Goal: Information Seeking & Learning: Learn about a topic

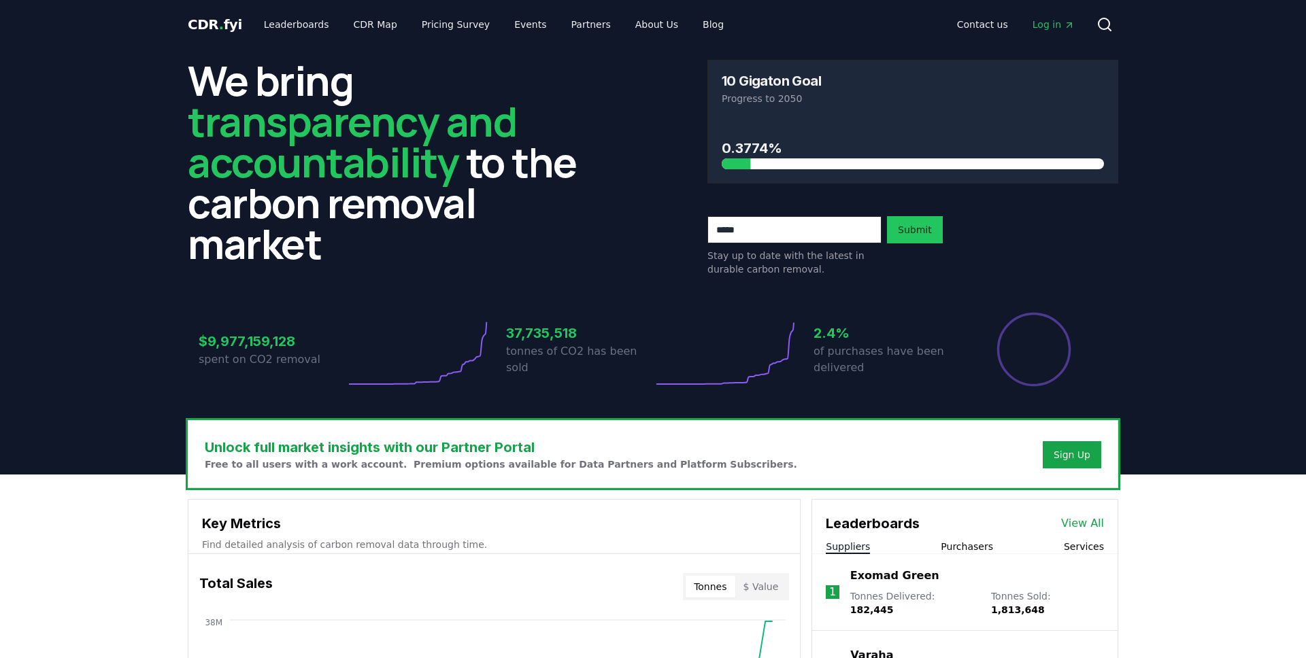
scroll to position [224, 0]
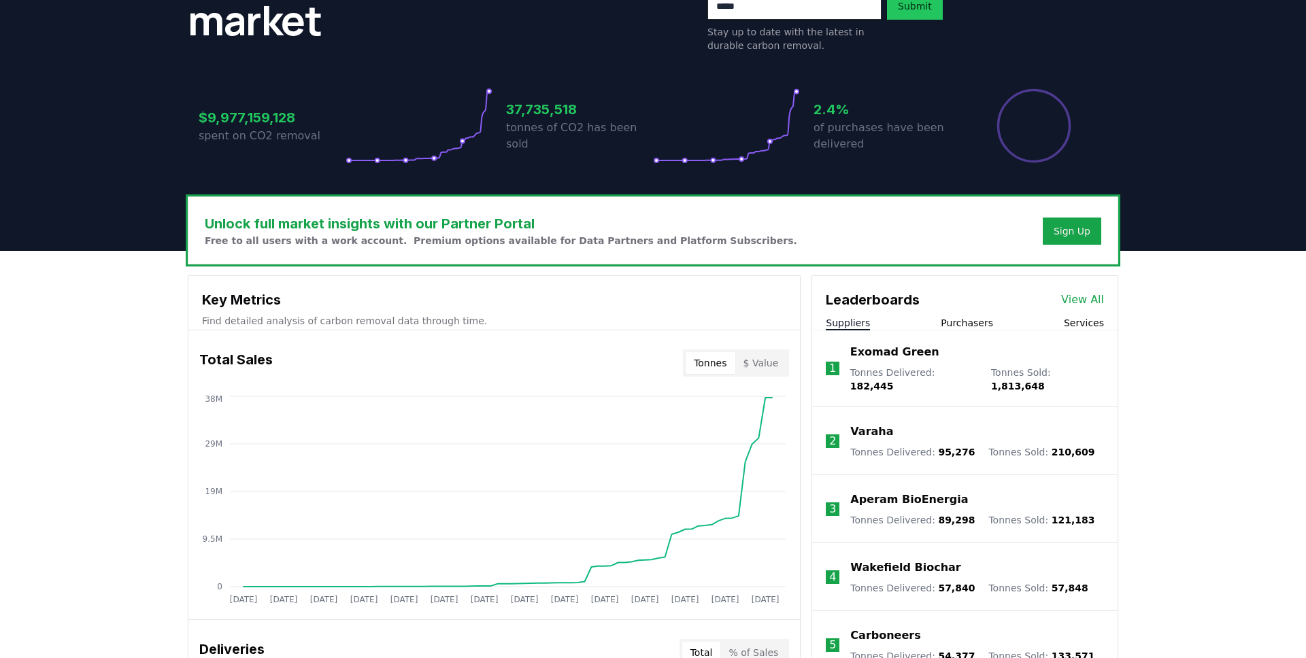
click at [903, 357] on p "Exomad Green" at bounding box center [894, 352] width 89 height 16
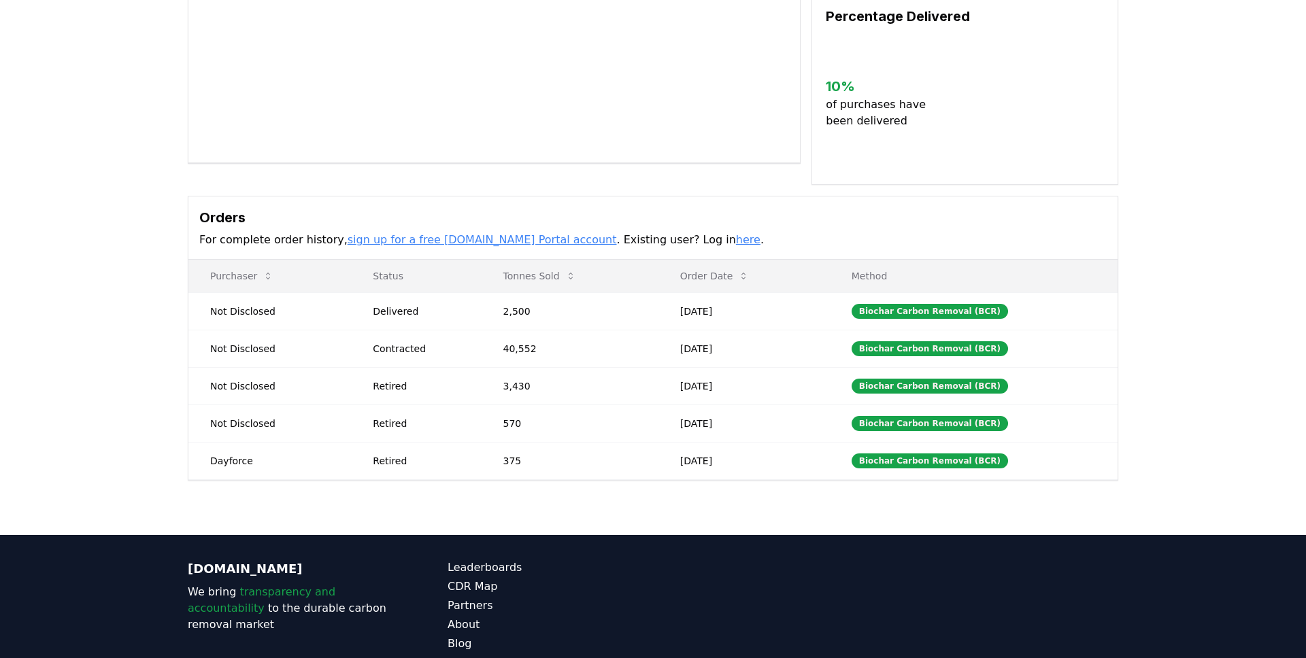
scroll to position [305, 0]
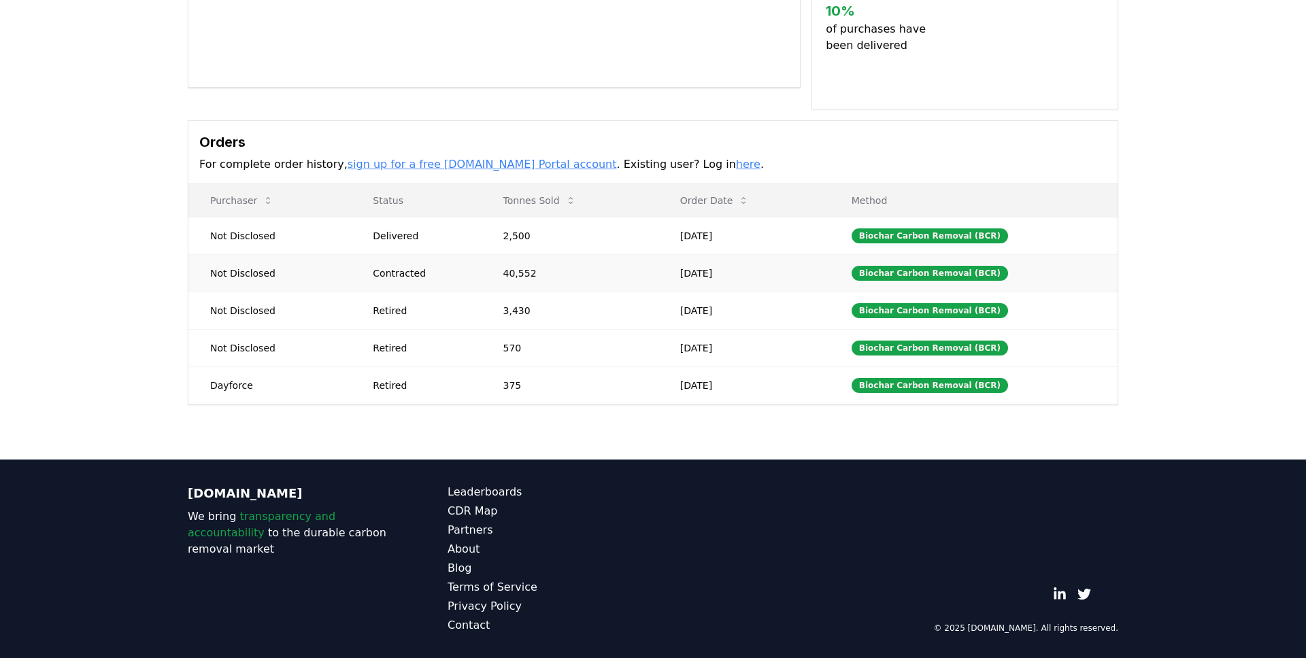
click at [408, 279] on body "CDR . fyi Leaderboards CDR Map Pricing Survey Events Partners About Us Blog Con…" at bounding box center [653, 177] width 1306 height 964
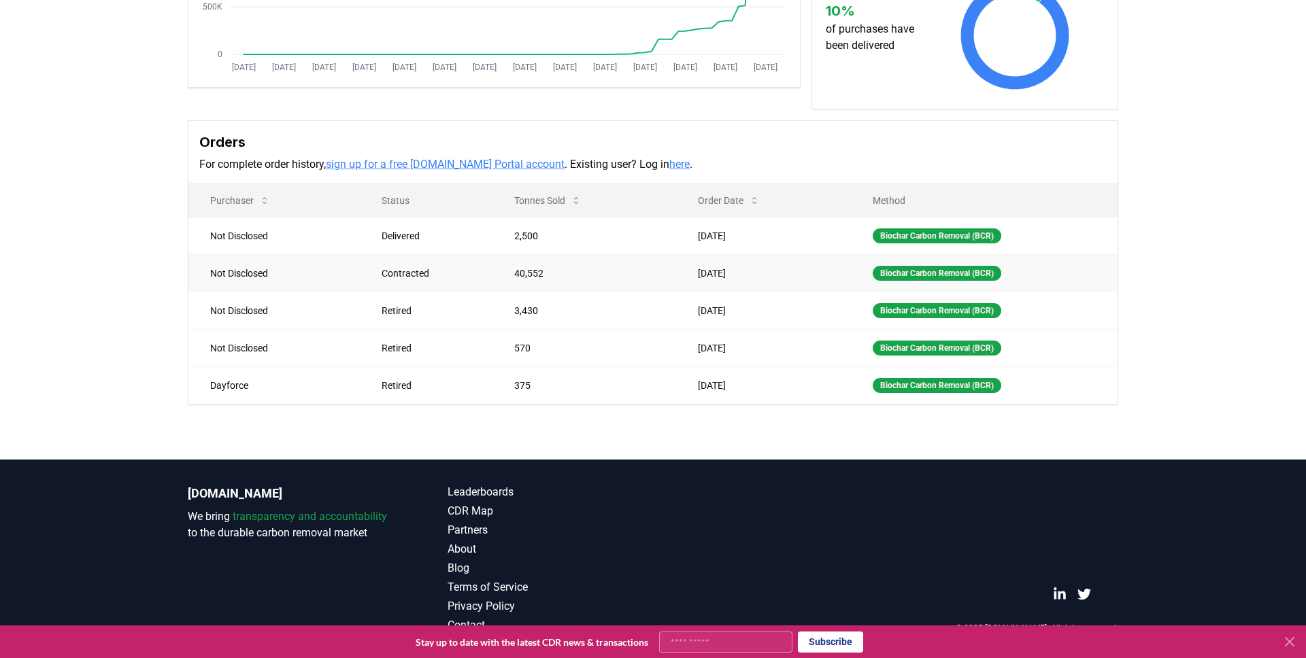
click at [721, 269] on td "[DATE]" at bounding box center [763, 272] width 175 height 37
click at [130, 284] on div "Supplier Metrics Total Sales Tonnes Sold Tonnes Delivered Jan 2019 Jul 2019 Jan…" at bounding box center [653, 129] width 1306 height 662
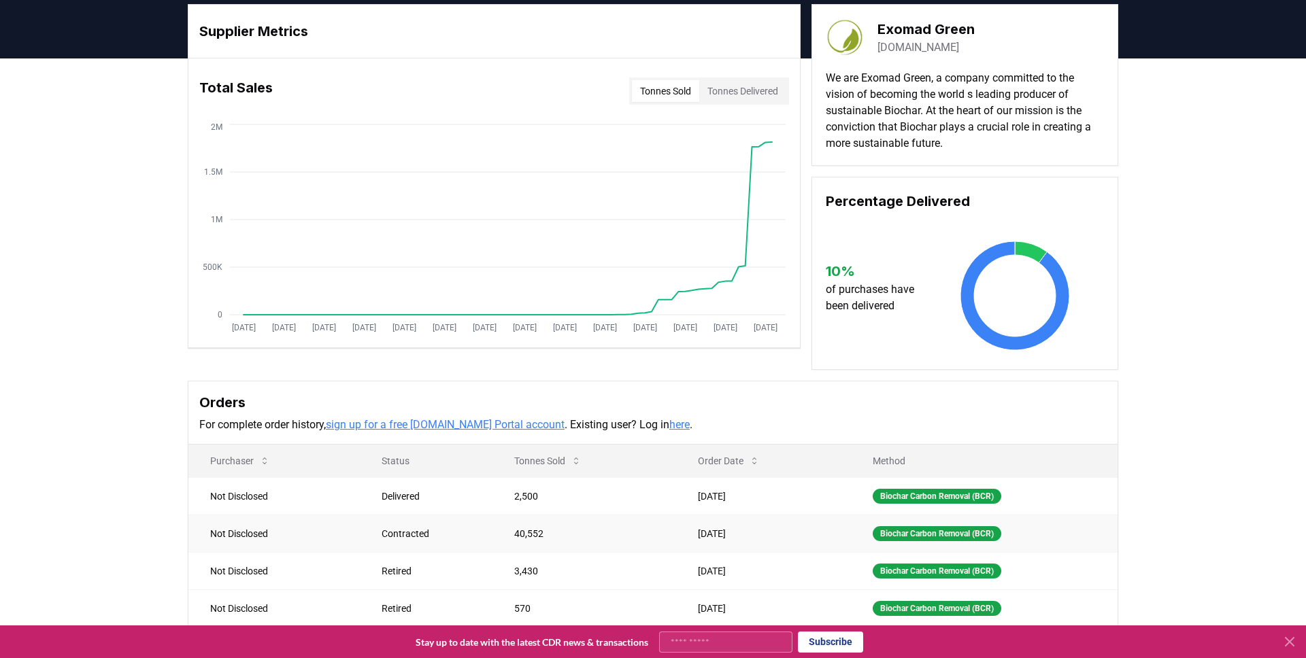
scroll to position [0, 0]
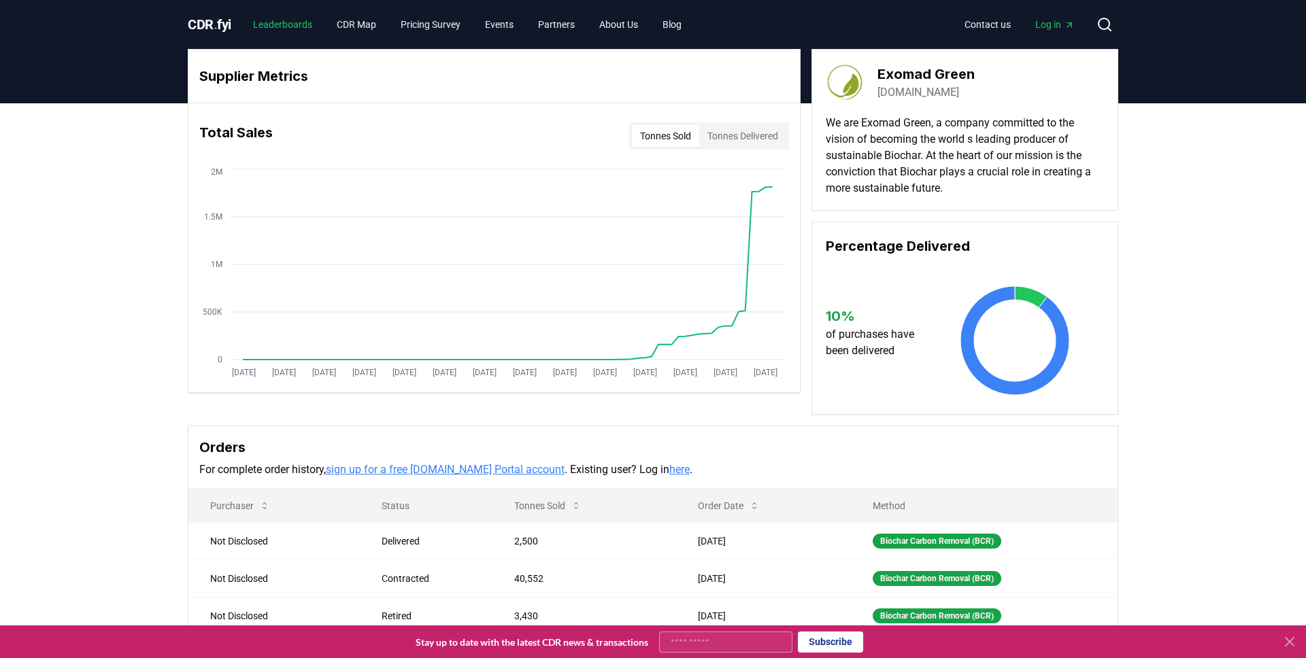
click at [290, 28] on link "Leaderboards" at bounding box center [282, 24] width 81 height 24
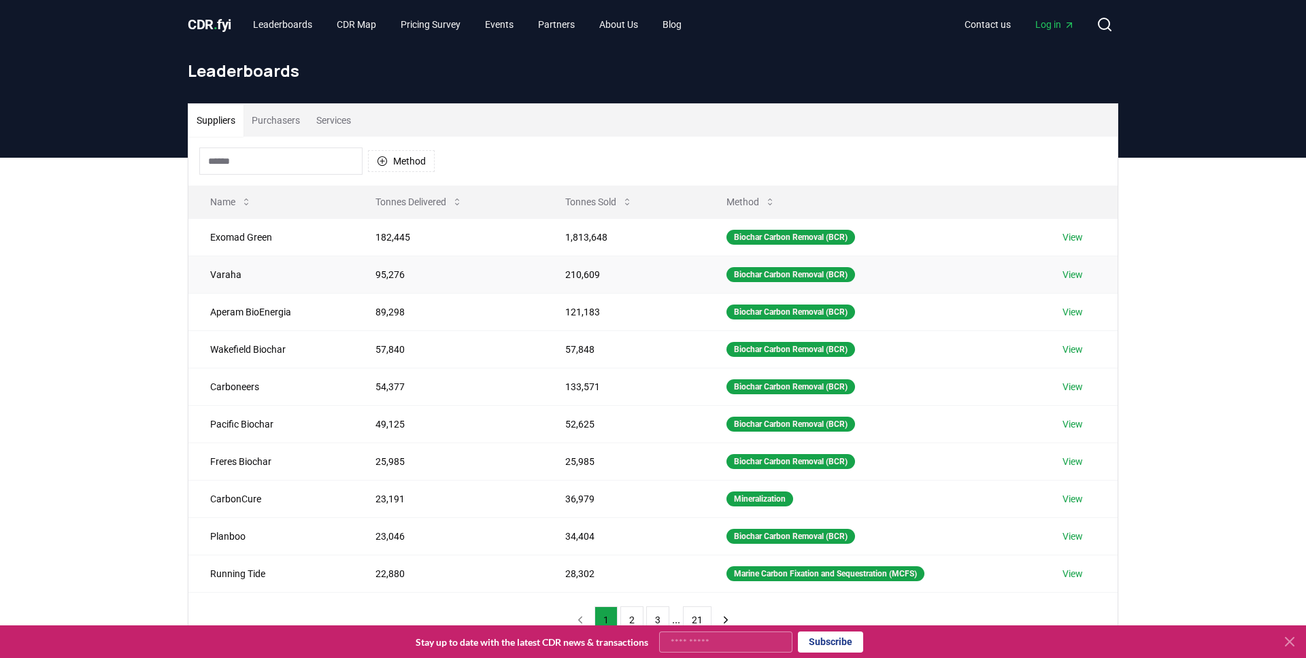
click at [243, 271] on td "Varaha" at bounding box center [270, 274] width 165 height 37
click at [1076, 274] on link "View" at bounding box center [1072, 275] width 20 height 14
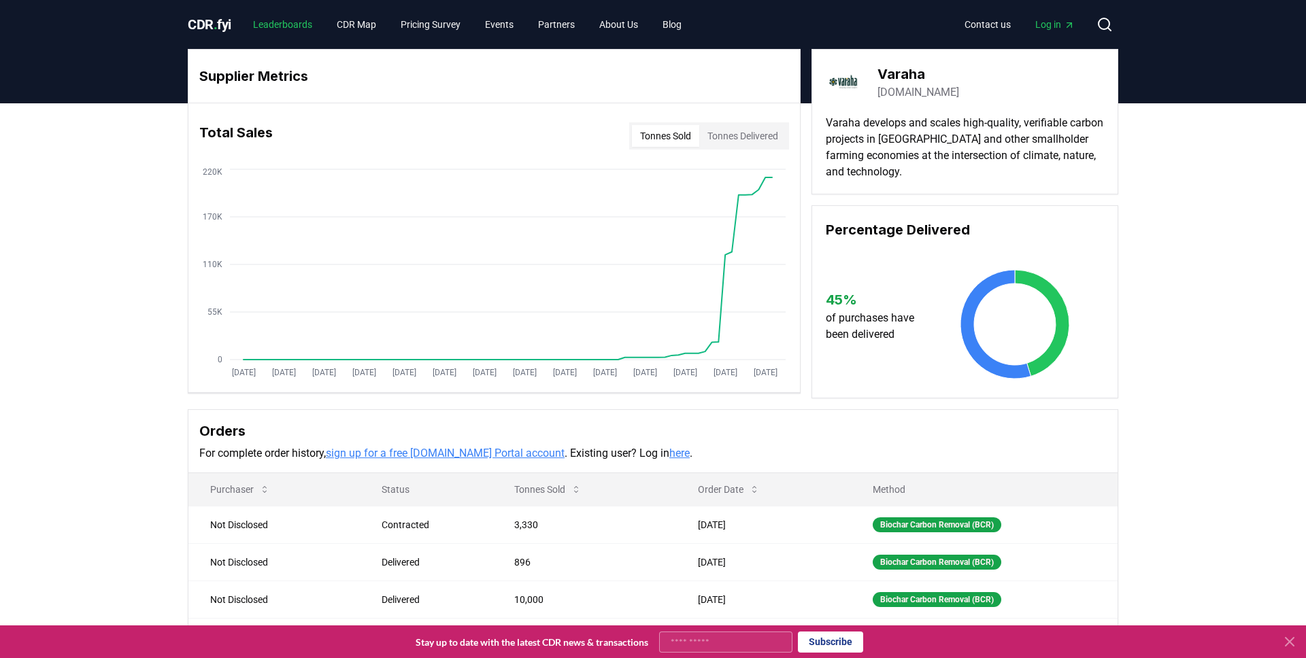
click at [285, 20] on link "Leaderboards" at bounding box center [282, 24] width 81 height 24
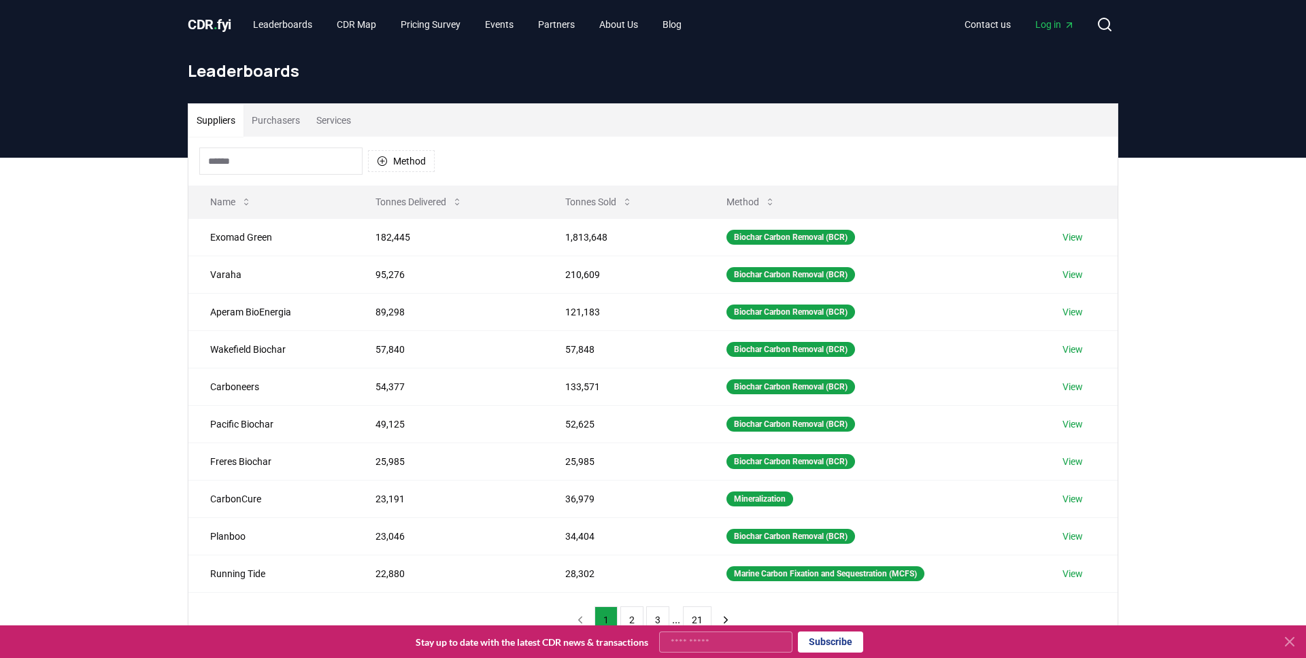
click at [201, 27] on span "CDR . fyi" at bounding box center [210, 24] width 44 height 16
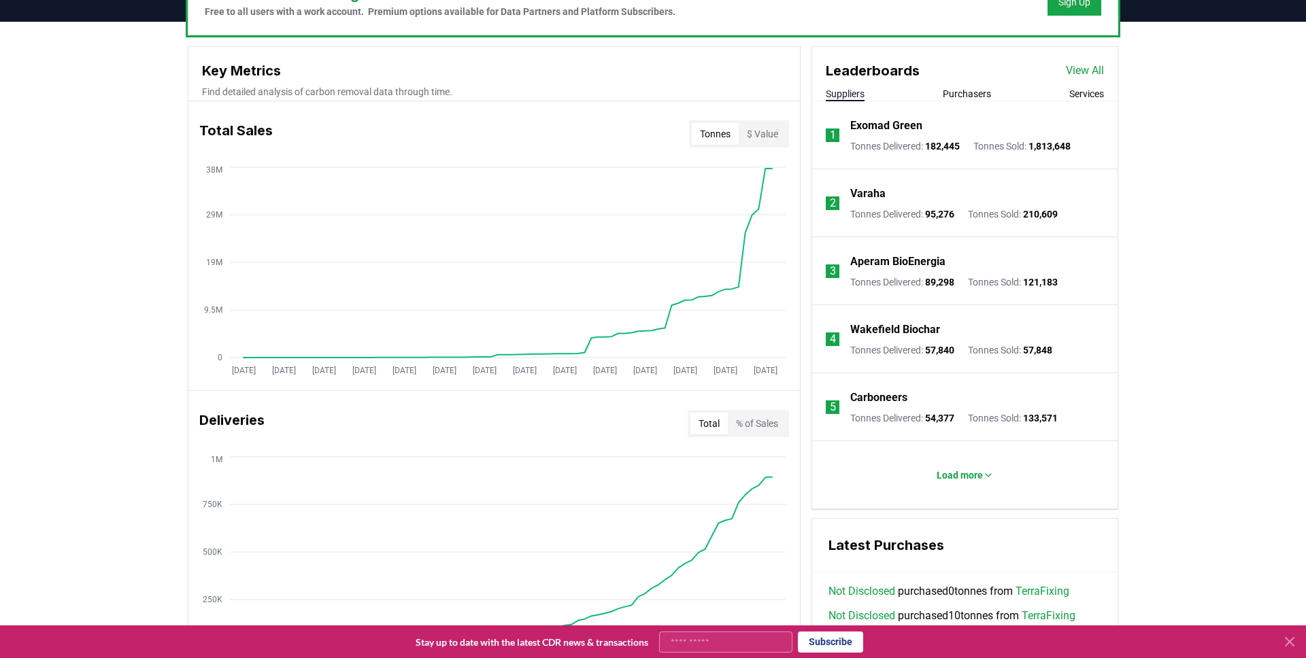
scroll to position [481, 0]
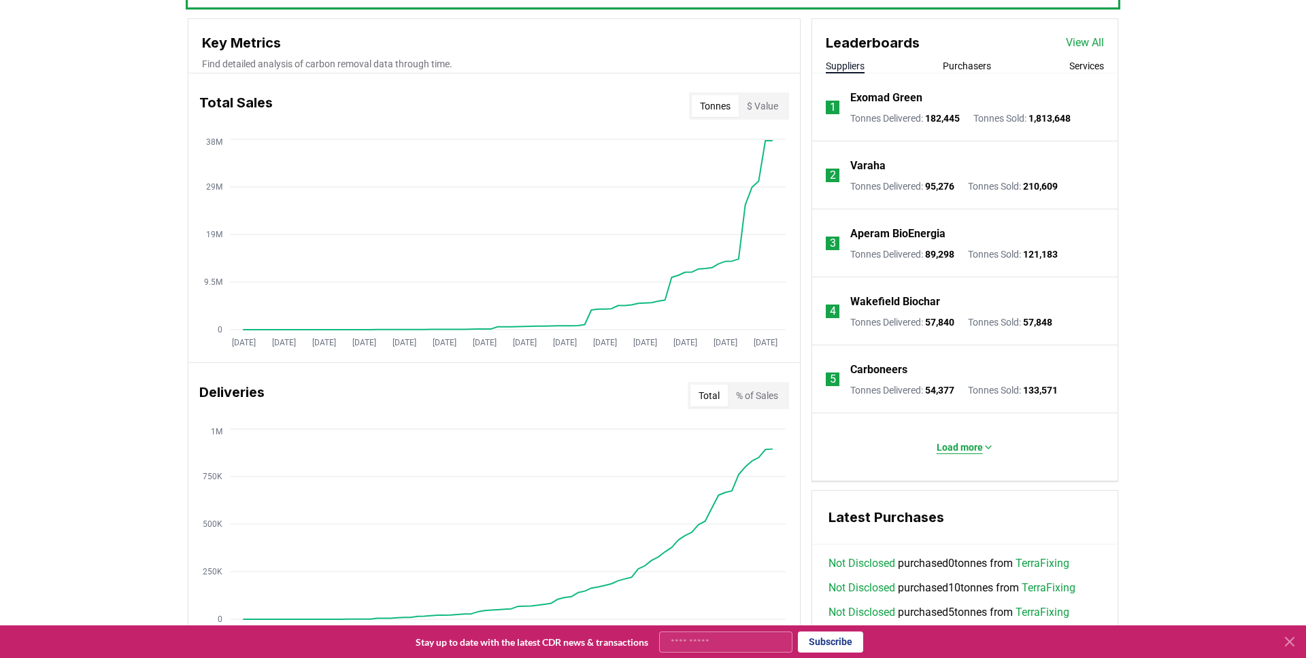
click at [962, 454] on p "Load more" at bounding box center [959, 448] width 46 height 14
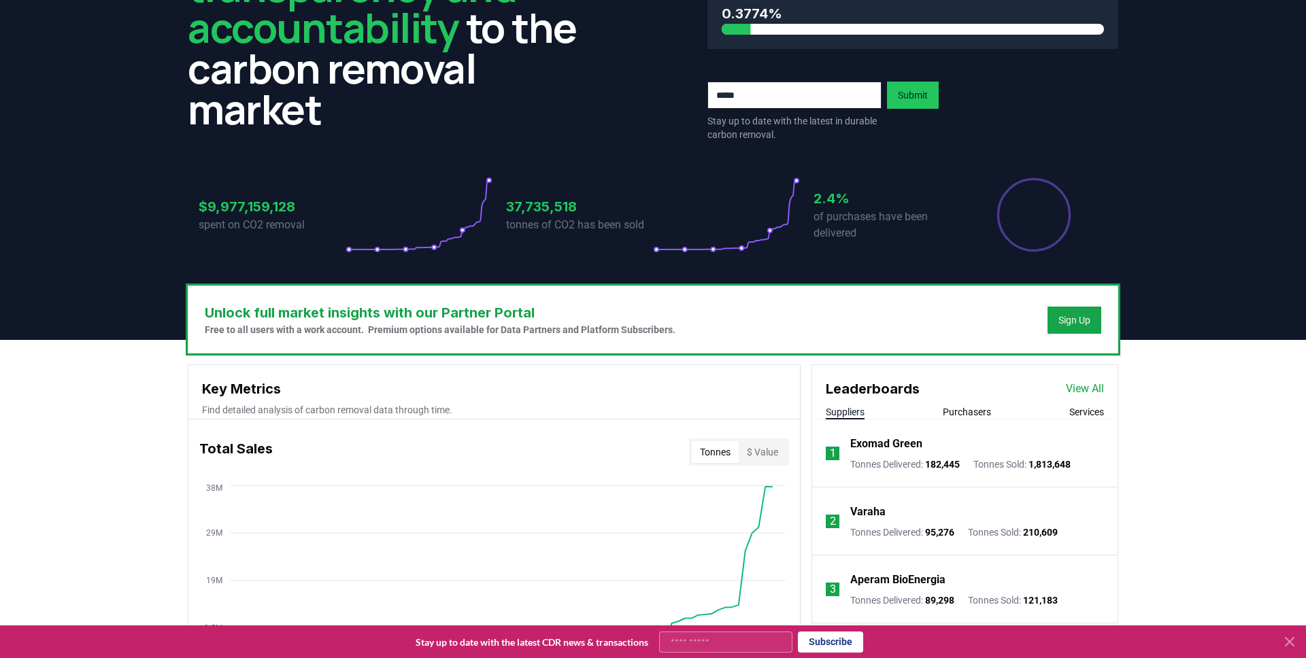
scroll to position [0, 0]
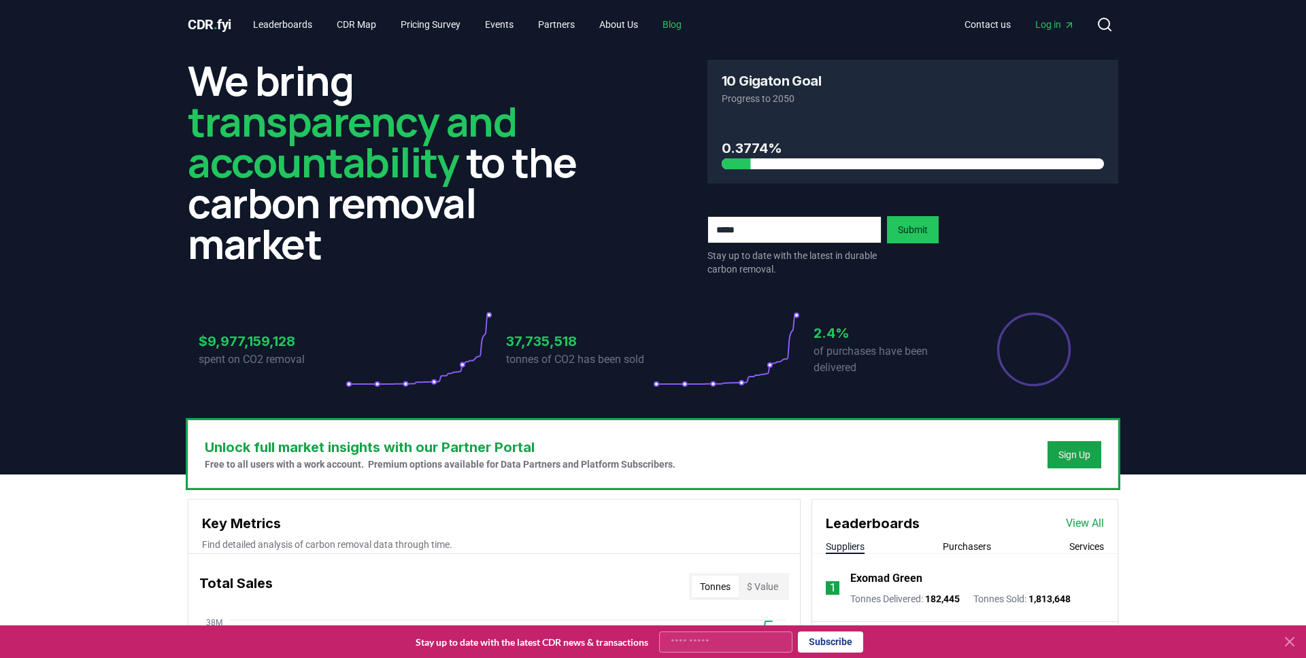
click at [692, 22] on link "Blog" at bounding box center [671, 24] width 41 height 24
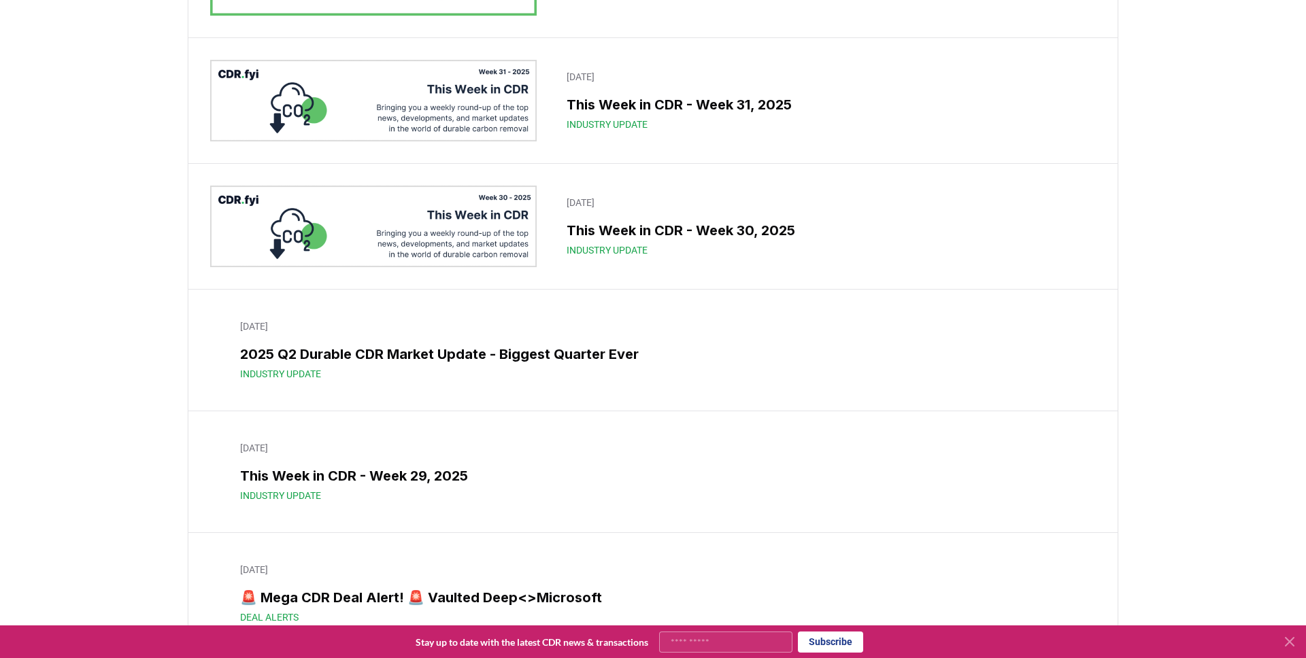
scroll to position [535, 0]
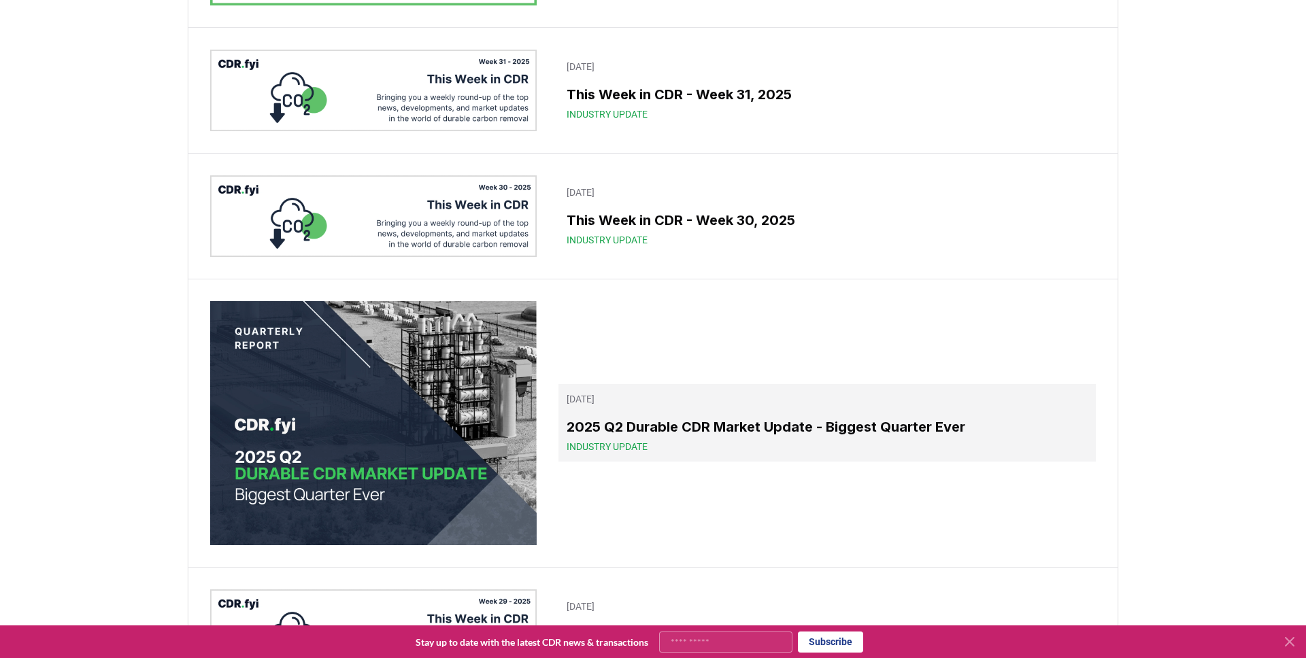
click at [668, 418] on h3 "2025 Q2 Durable CDR Market Update - Biggest Quarter Ever" at bounding box center [826, 427] width 521 height 20
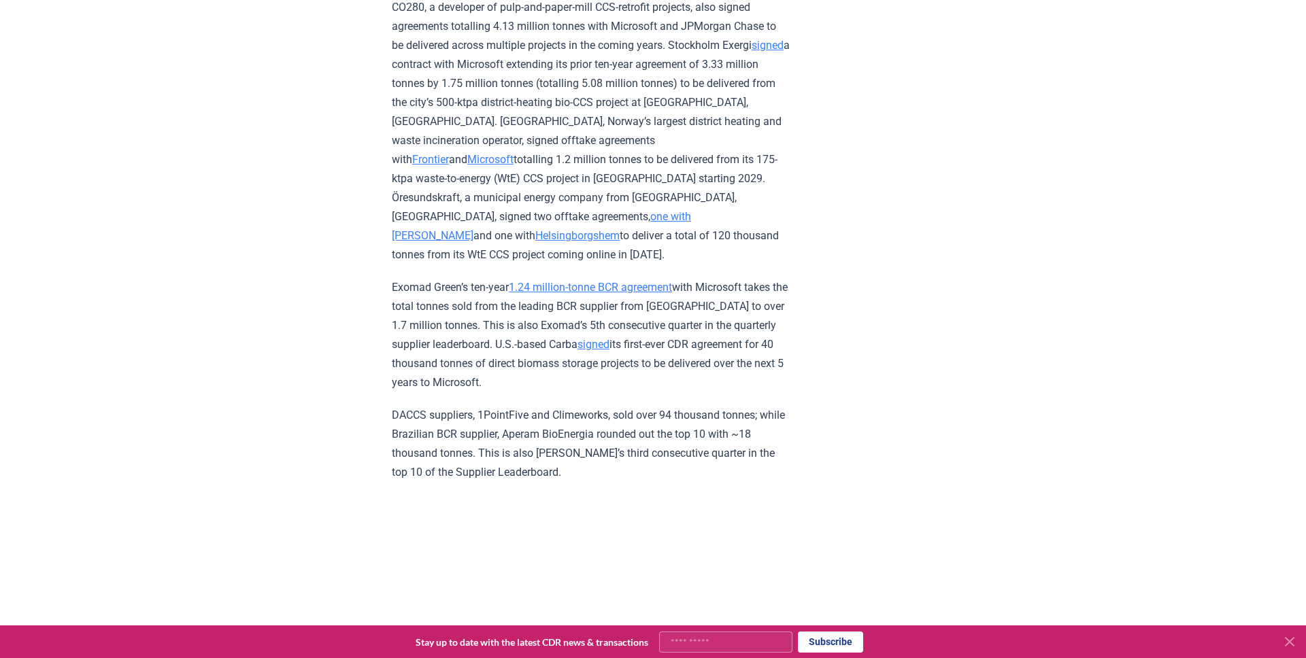
scroll to position [4854, 0]
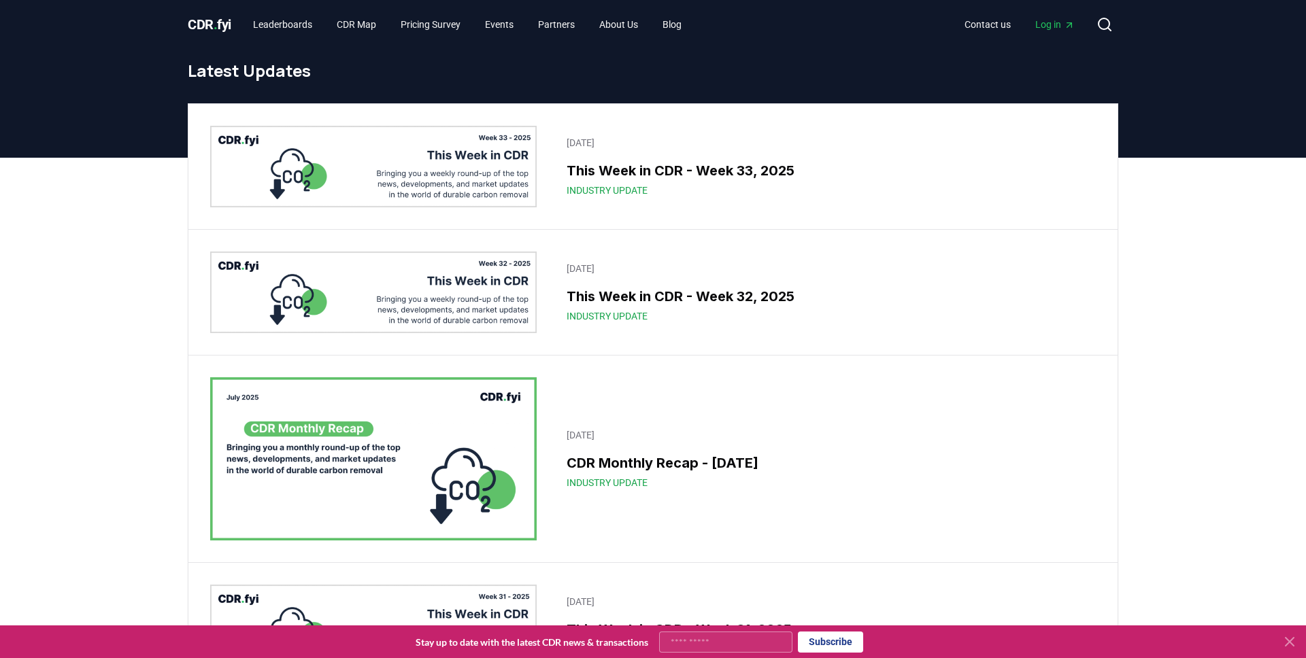
click at [208, 29] on span "CDR . fyi" at bounding box center [210, 24] width 44 height 16
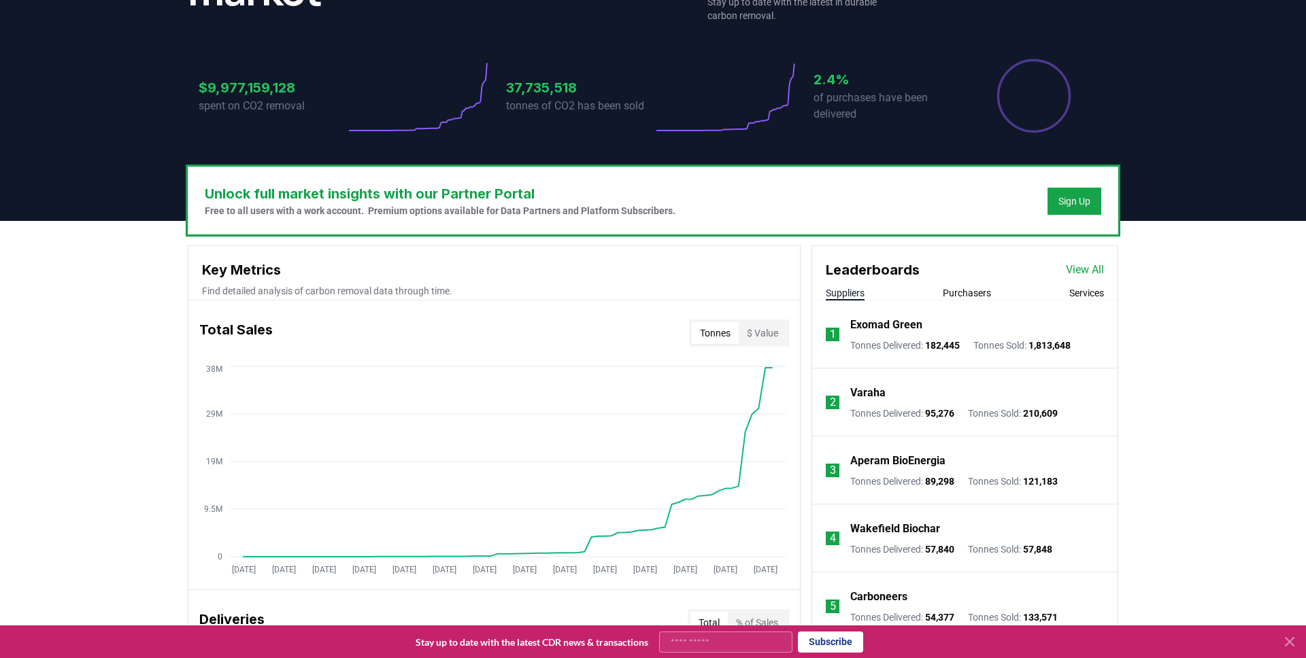
scroll to position [256, 0]
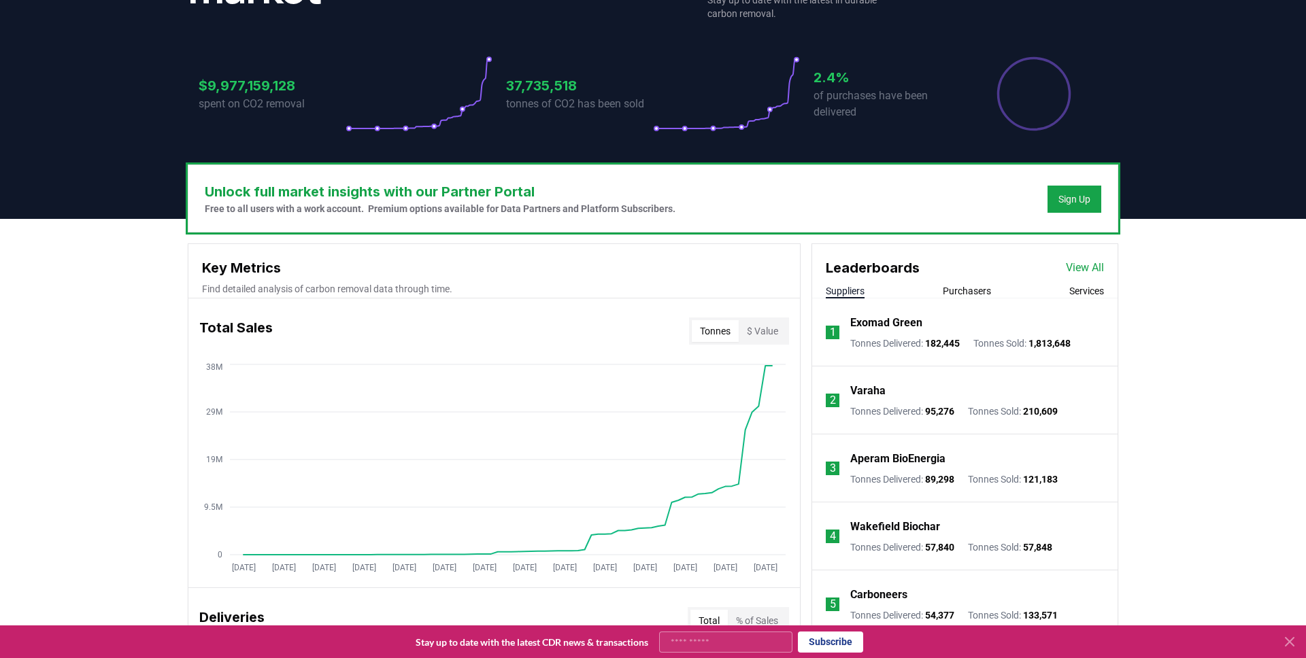
click at [900, 322] on p "Exomad Green" at bounding box center [886, 323] width 72 height 16
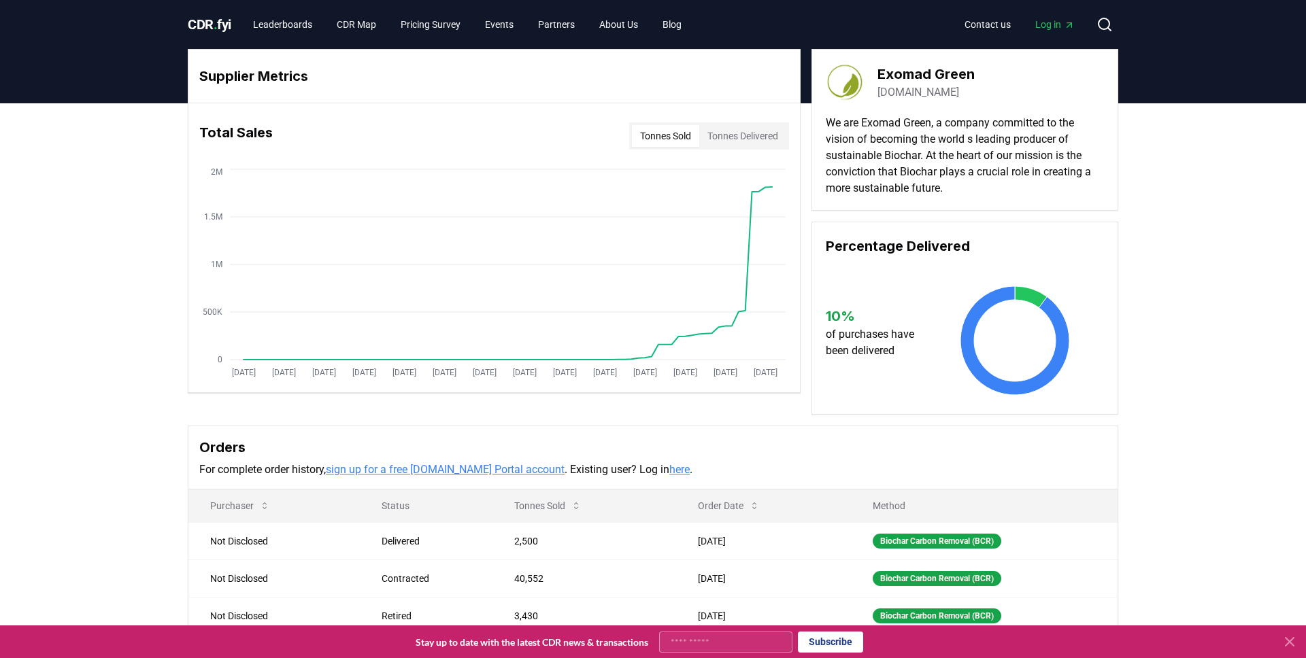
click at [743, 136] on button "Tonnes Delivered" at bounding box center [742, 136] width 87 height 22
